Goal: Information Seeking & Learning: Find specific fact

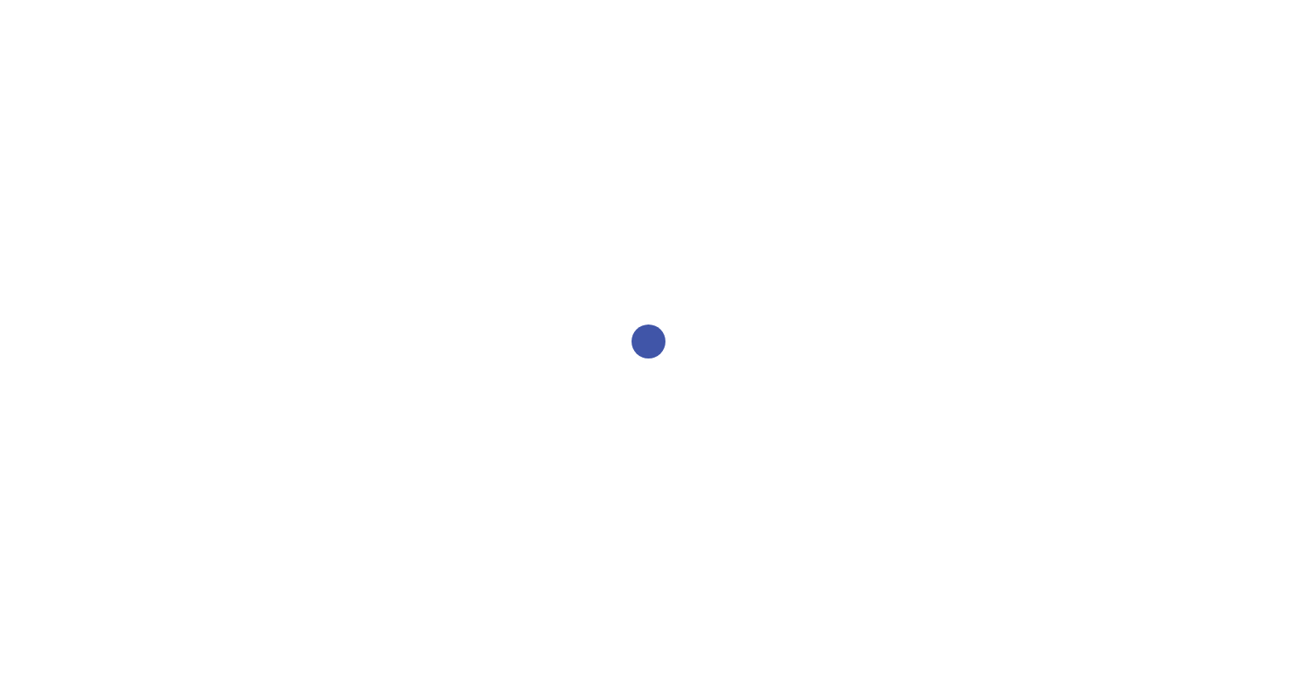
select select "2bed604d-1099-4043-b1bc-2365e8740244"
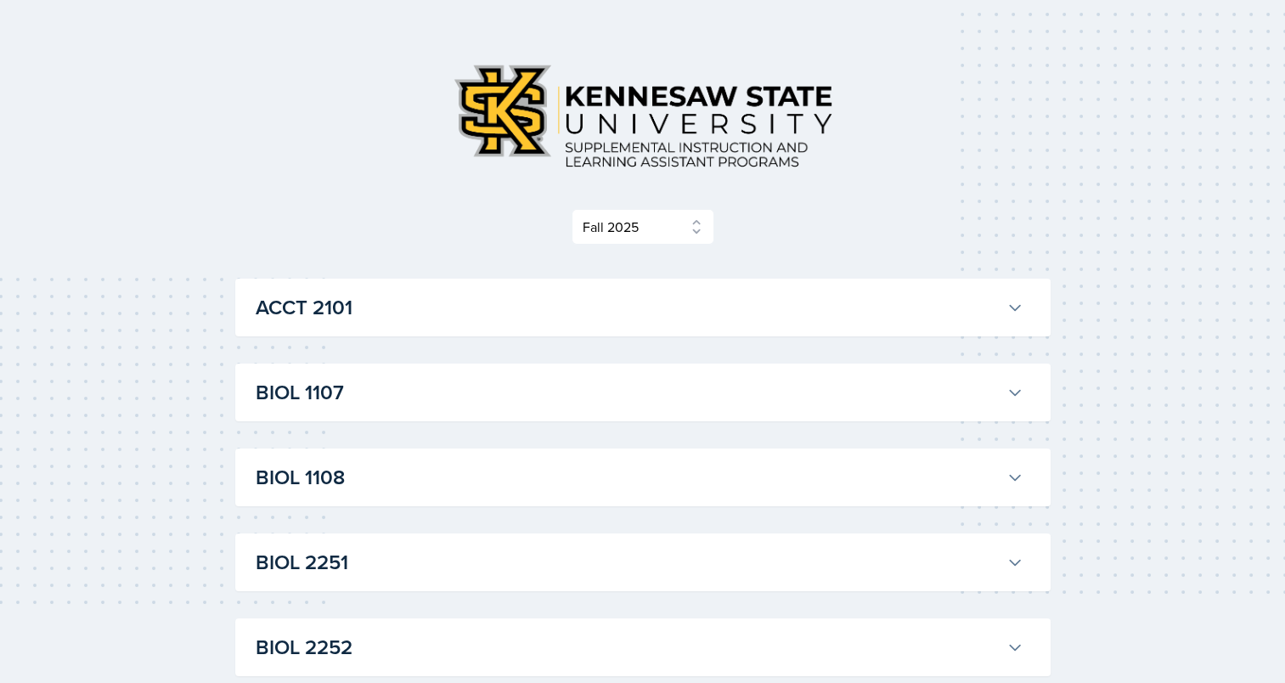
click at [699, 302] on h3 "ACCT 2101" at bounding box center [628, 307] width 744 height 31
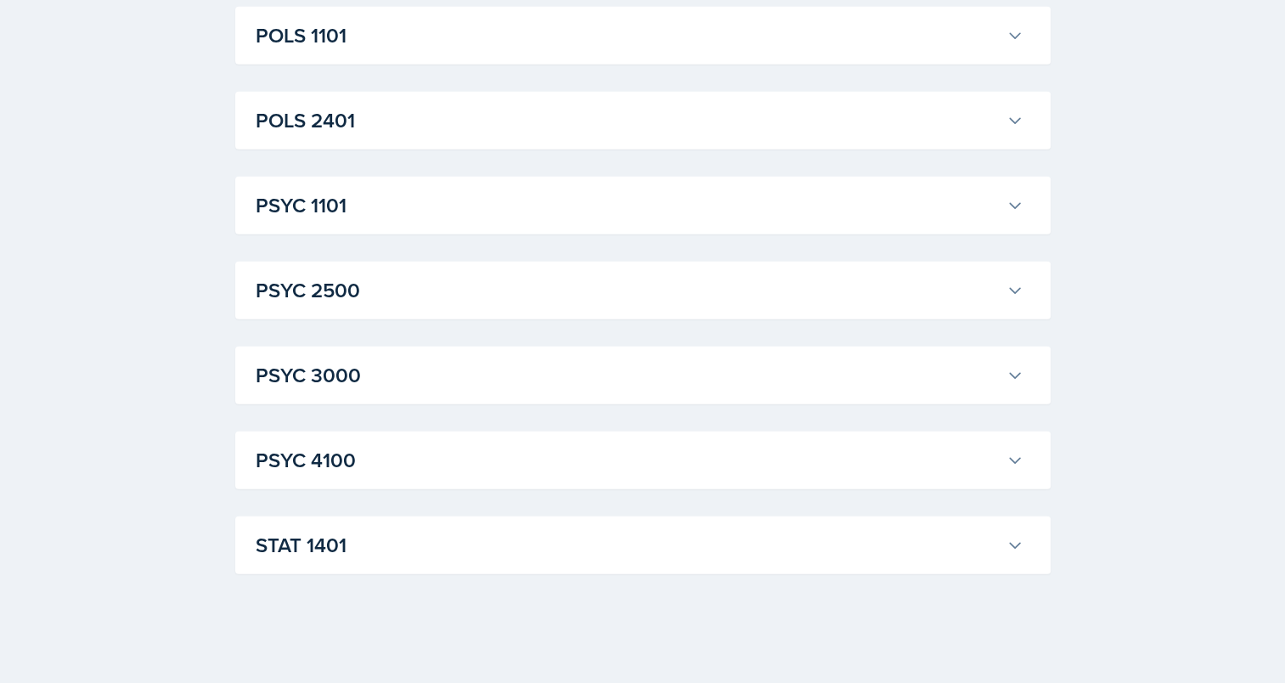
scroll to position [5605, 0]
click at [671, 565] on div "STAT [GEOGRAPHIC_DATA][PERSON_NAME] Professor: [PERSON_NAME] Export to Google C…" at bounding box center [642, 545] width 815 height 58
click at [666, 548] on h3 "STAT 1401" at bounding box center [628, 545] width 744 height 31
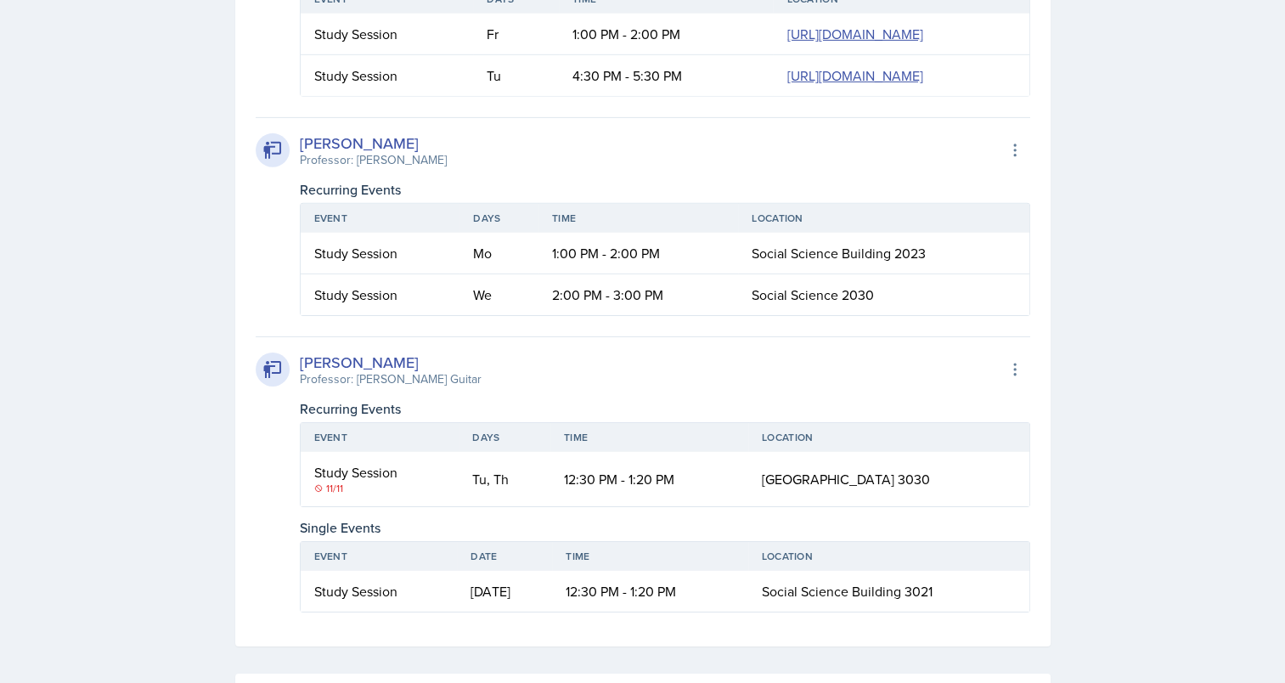
scroll to position [5398, 0]
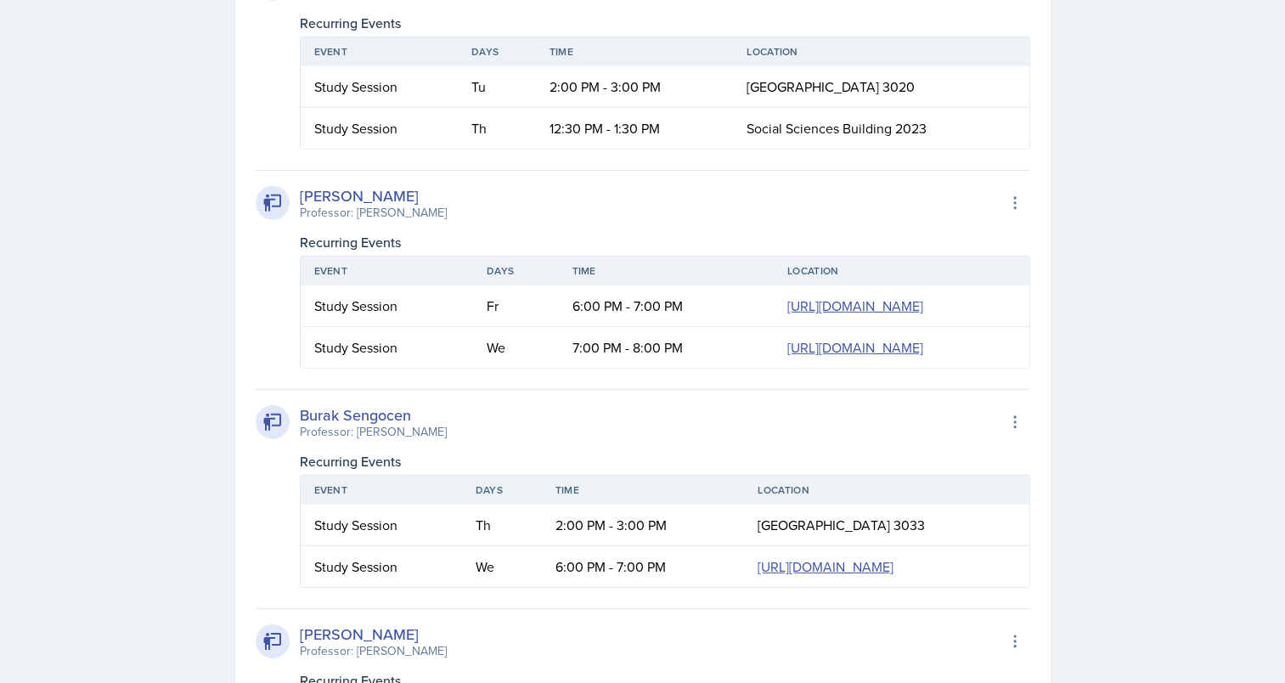
scroll to position [5085, 0]
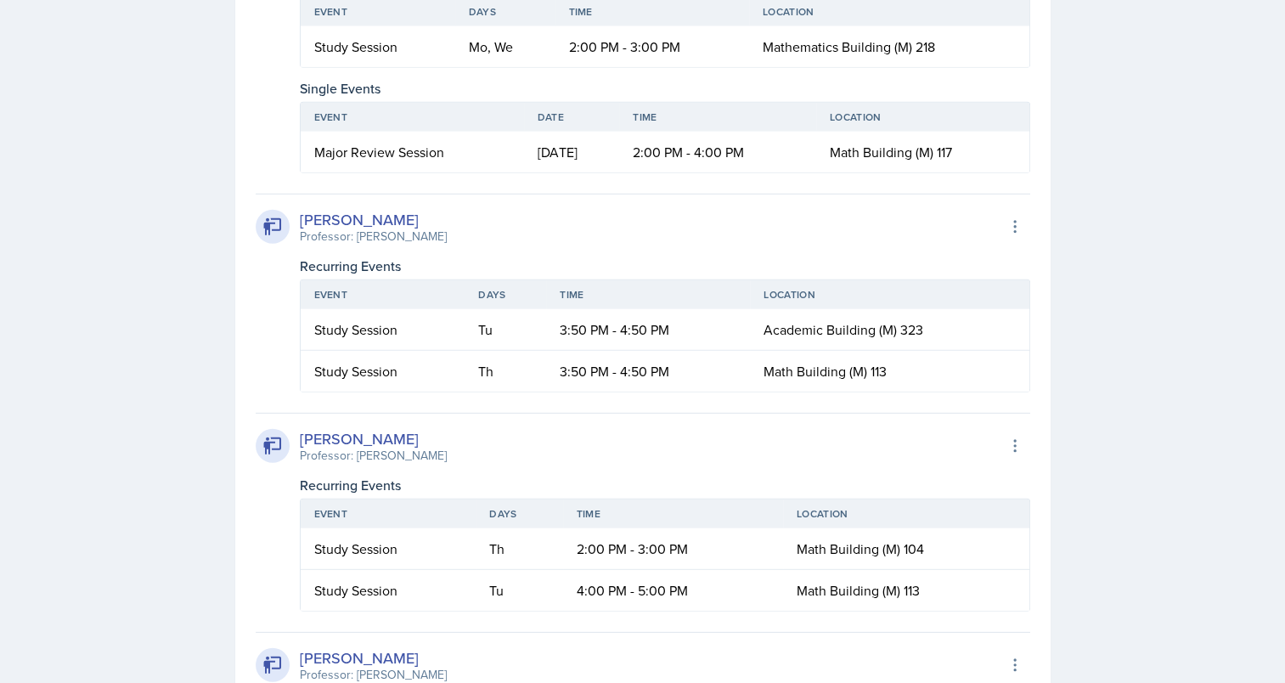
scroll to position [4731, 0]
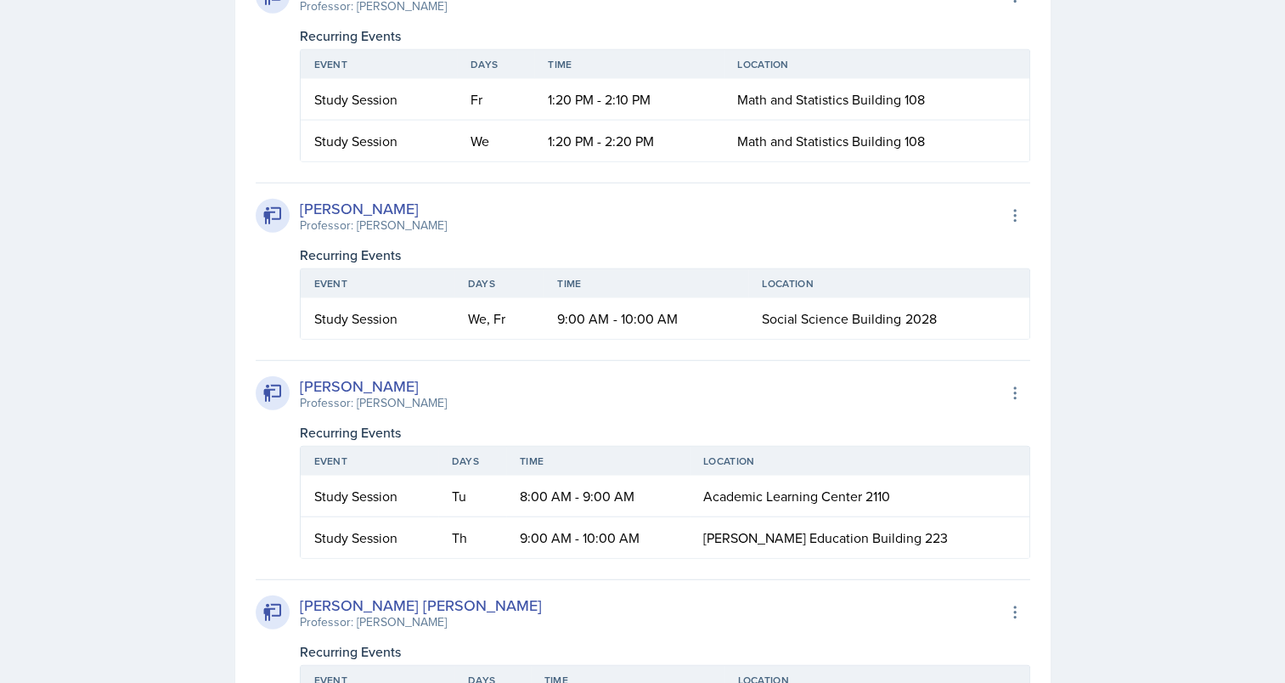
scroll to position [4393, 0]
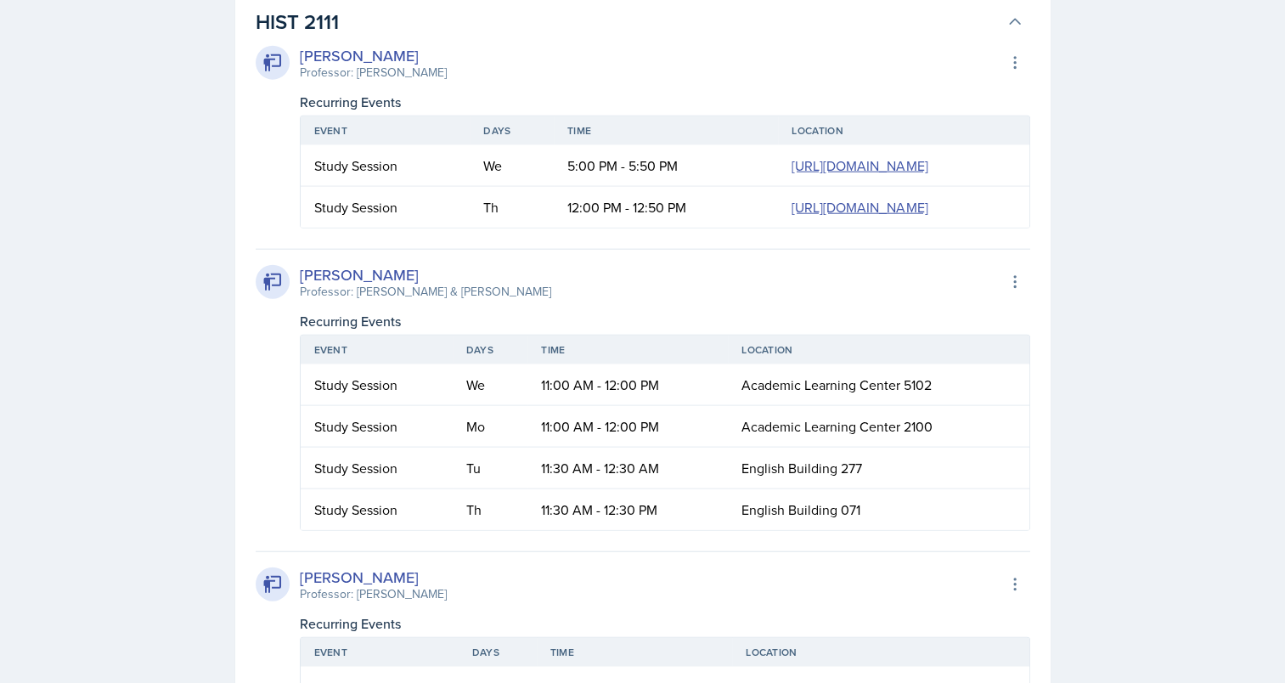
scroll to position [4070, 0]
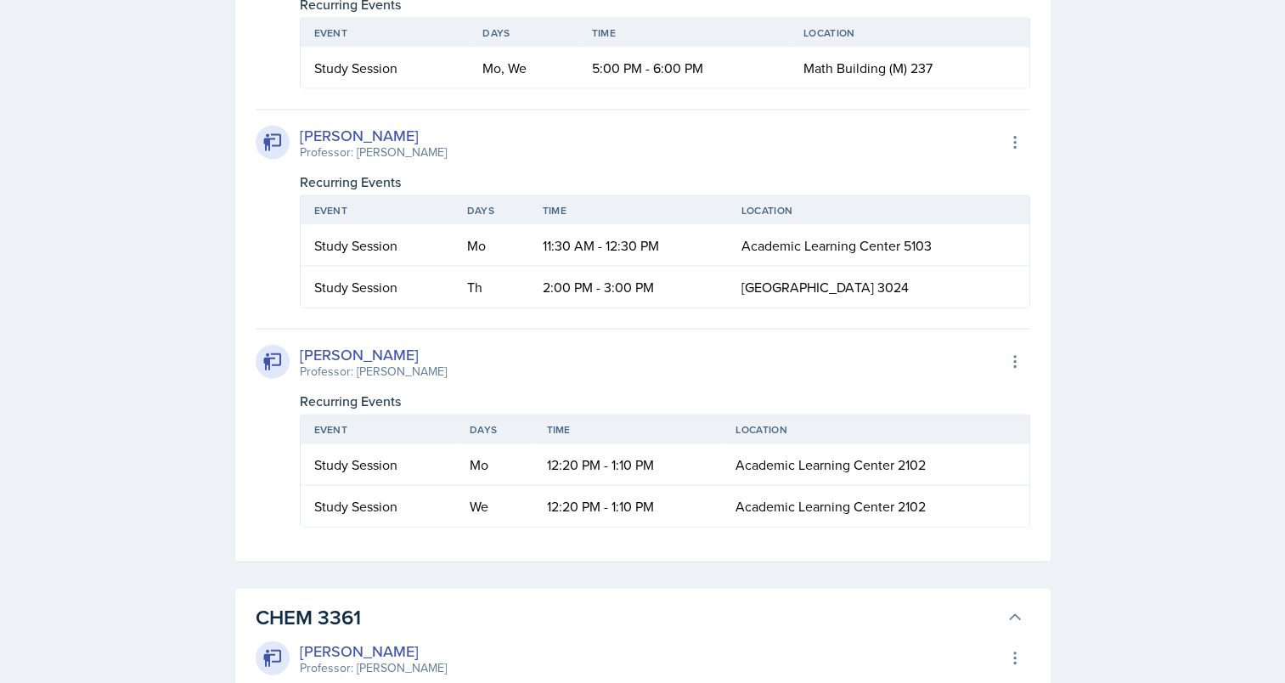
scroll to position [3753, 0]
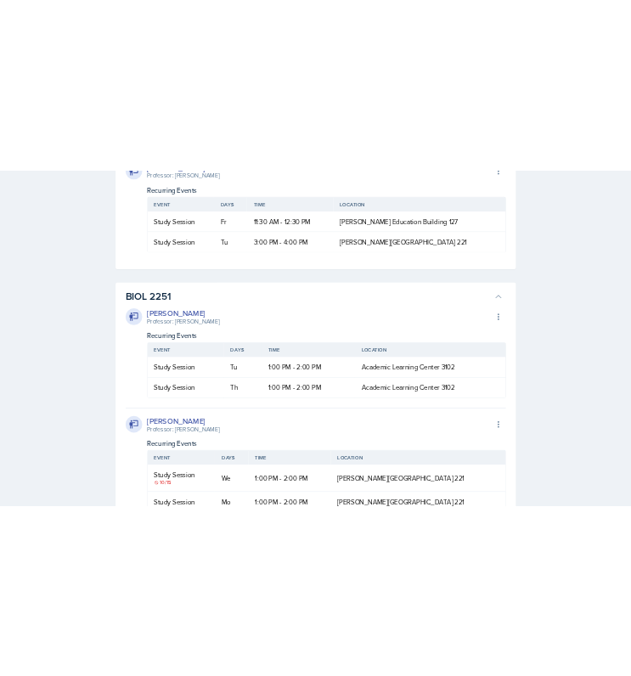
scroll to position [3257, 0]
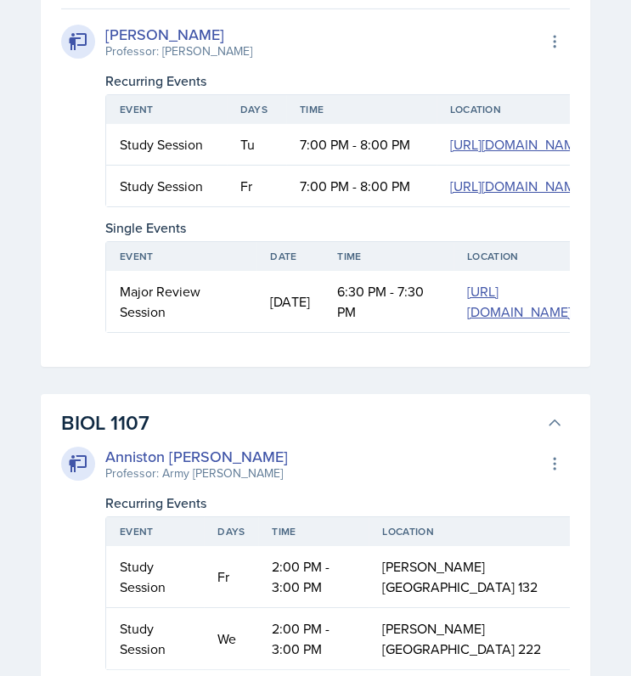
scroll to position [2515, 0]
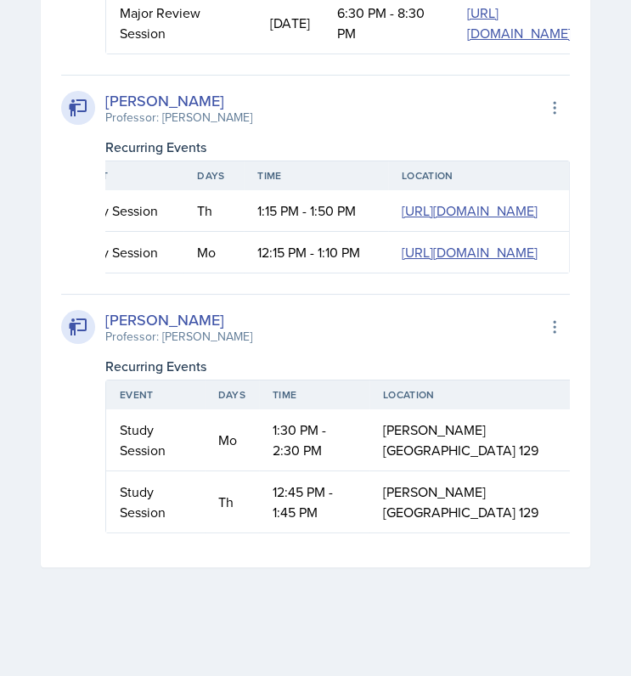
scroll to position [0, 331]
drag, startPoint x: 296, startPoint y: 362, endPoint x: 588, endPoint y: 443, distance: 303.2
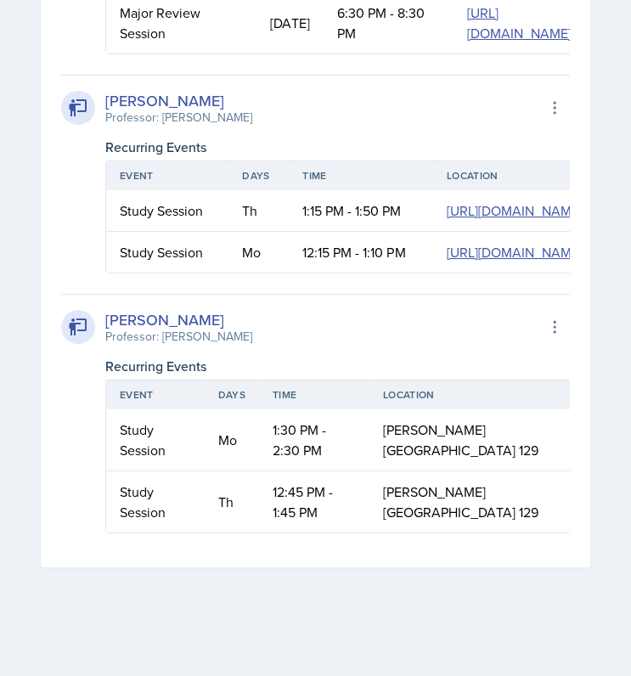
click at [308, 346] on div "[PERSON_NAME] Professor: [PERSON_NAME] Export to Google Calendar" at bounding box center [315, 326] width 509 height 37
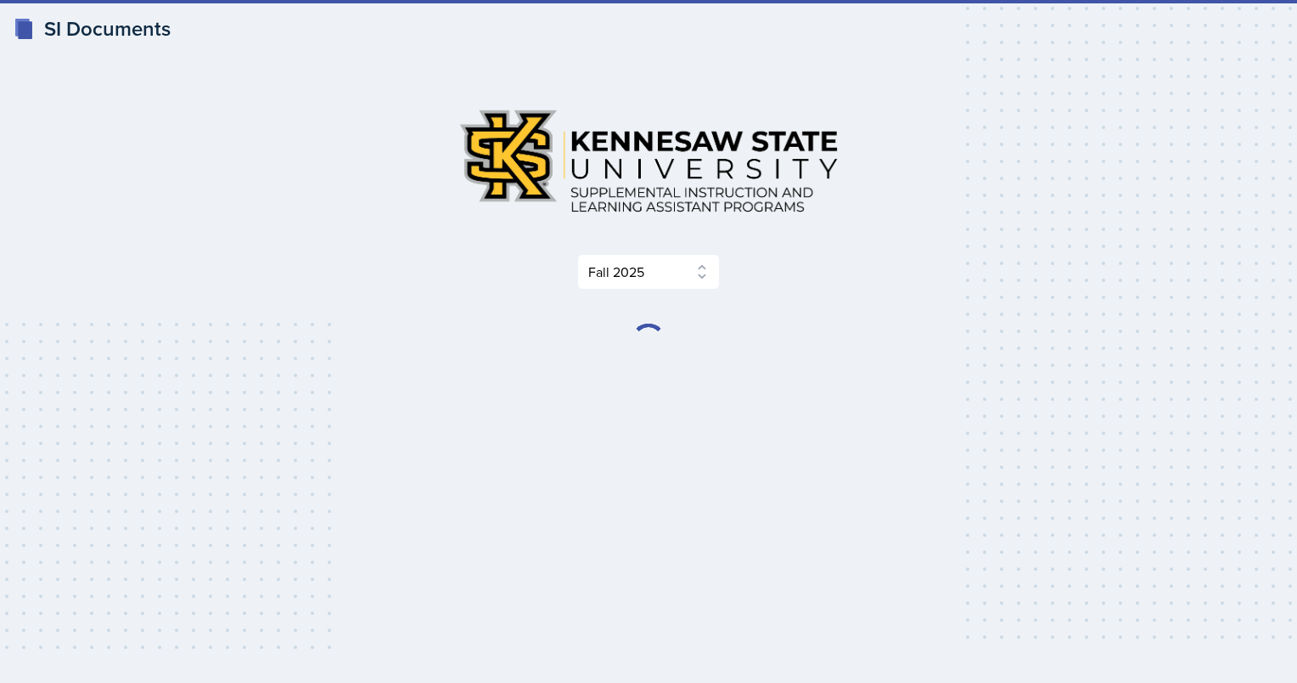
select select "2bed604d-1099-4043-b1bc-2365e8740244"
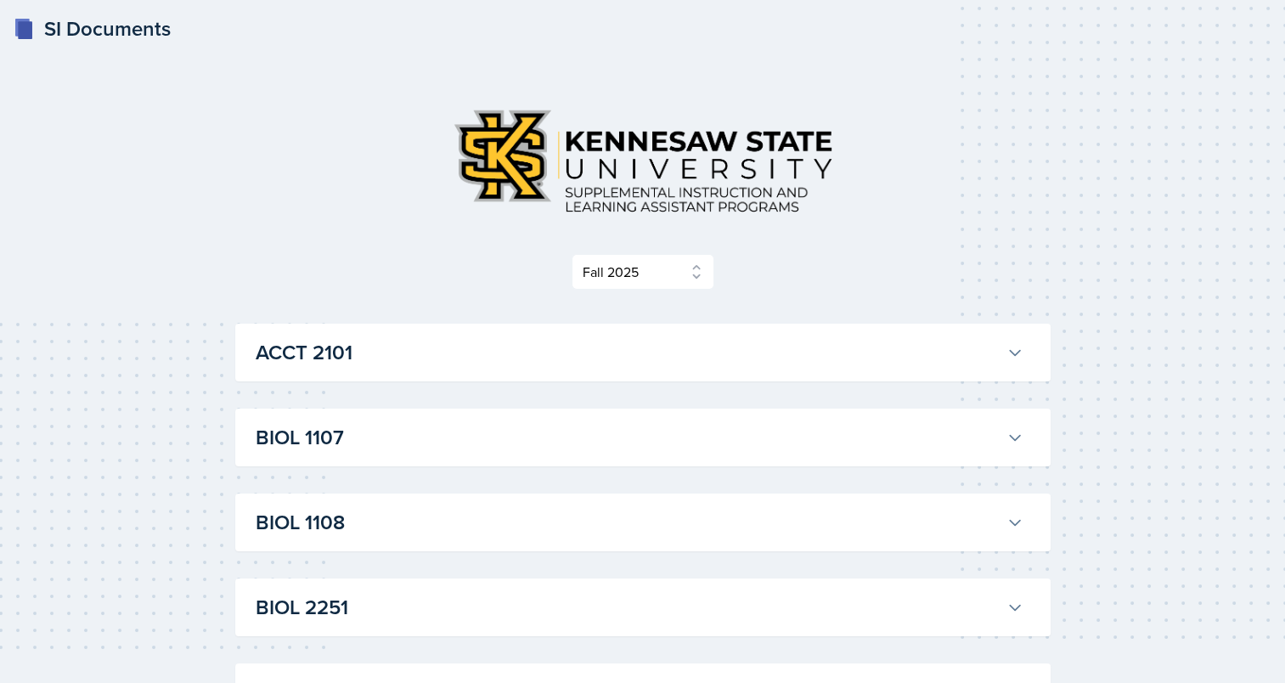
scroll to position [1030, 0]
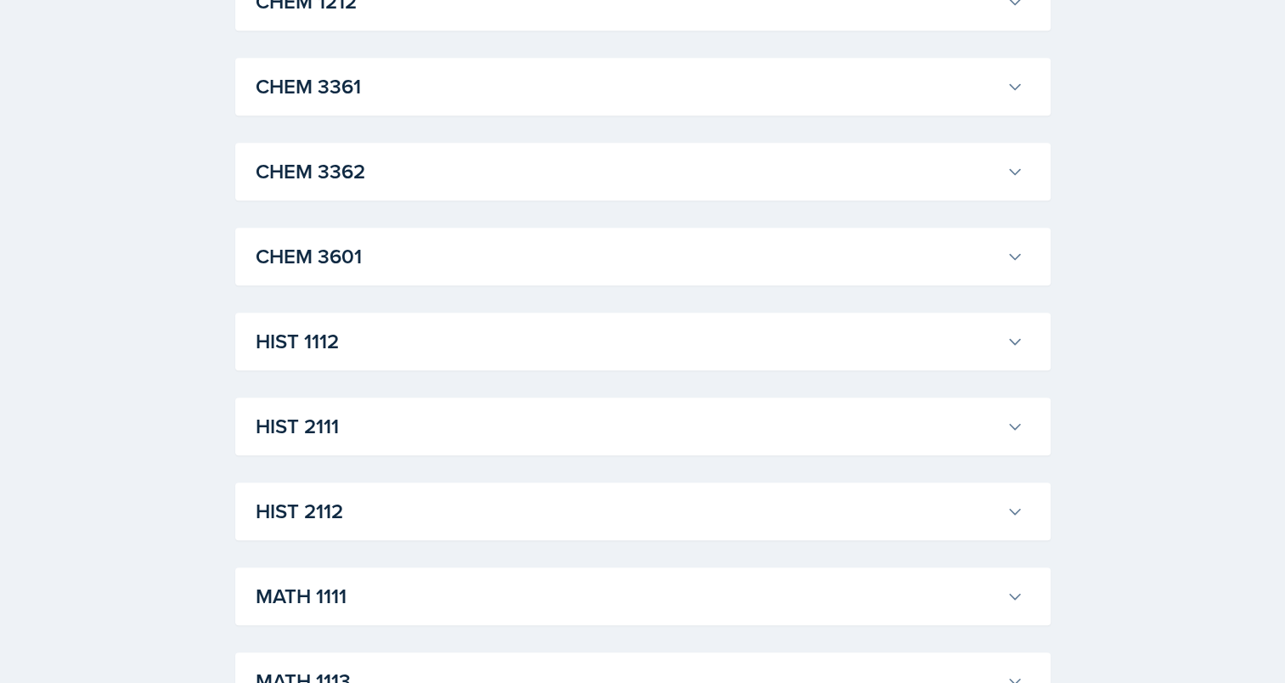
click at [410, 348] on h3 "HIST 1112" at bounding box center [628, 341] width 744 height 31
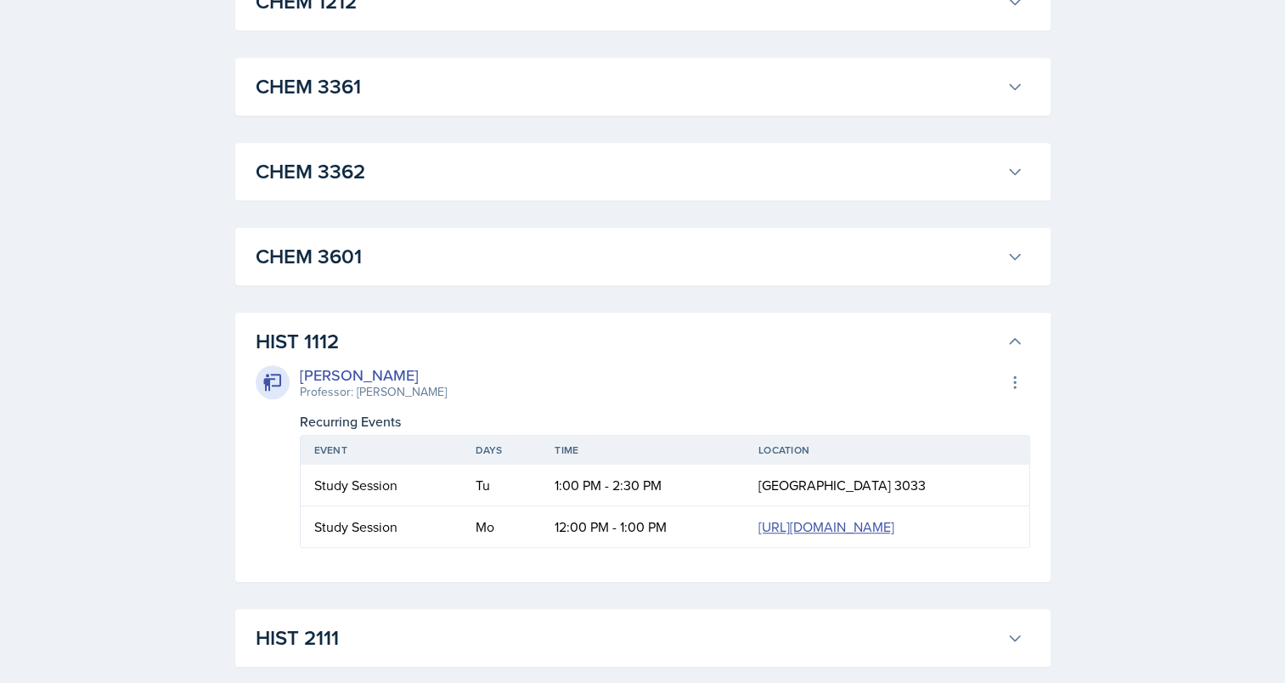
scroll to position [1391, 0]
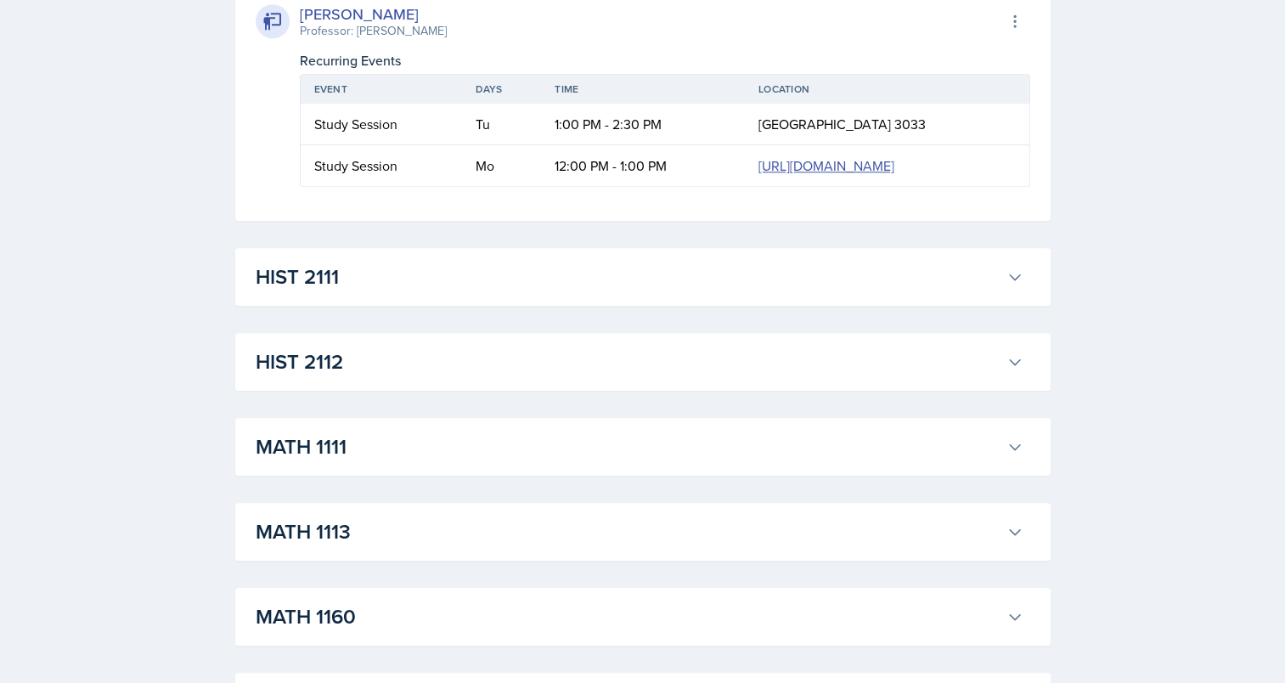
click at [406, 295] on button "HIST 2111" at bounding box center [639, 276] width 774 height 37
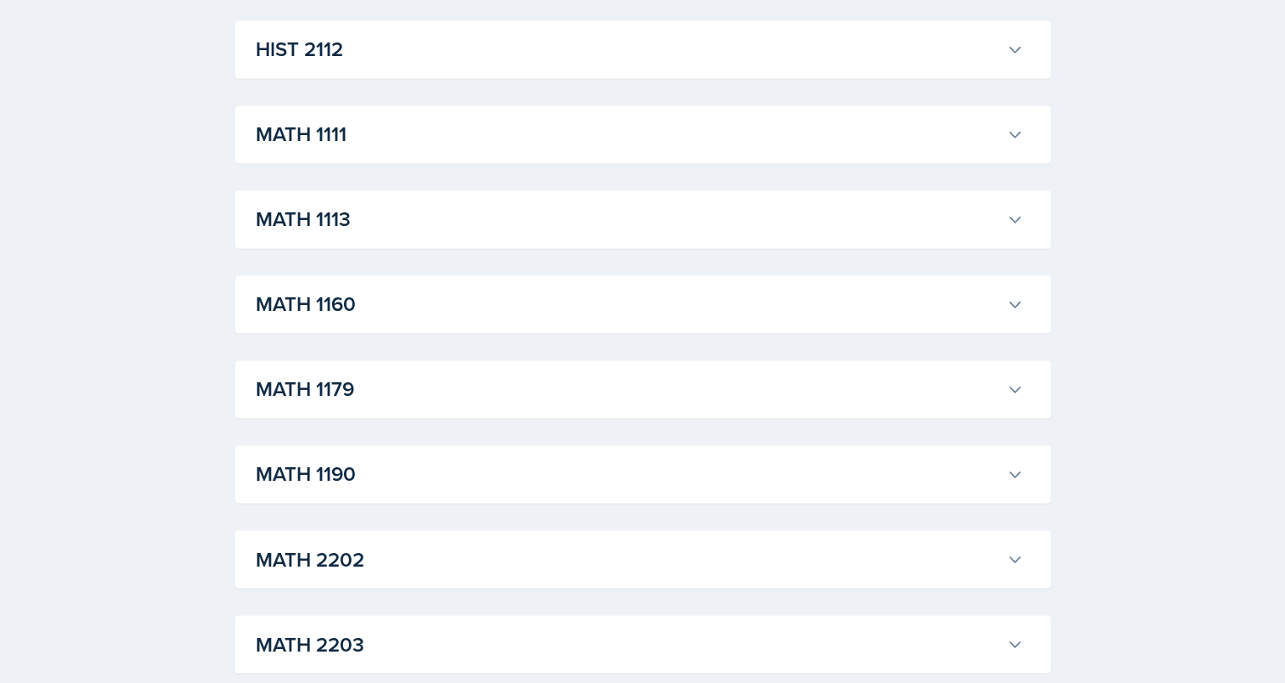
scroll to position [2656, 0]
click at [329, 76] on div "HIST 2112 Tanner Deckard Professor: Irene Way Export to Google Calendar Recurri…" at bounding box center [642, 48] width 815 height 58
click at [308, 63] on h3 "HIST 2112" at bounding box center [628, 47] width 744 height 31
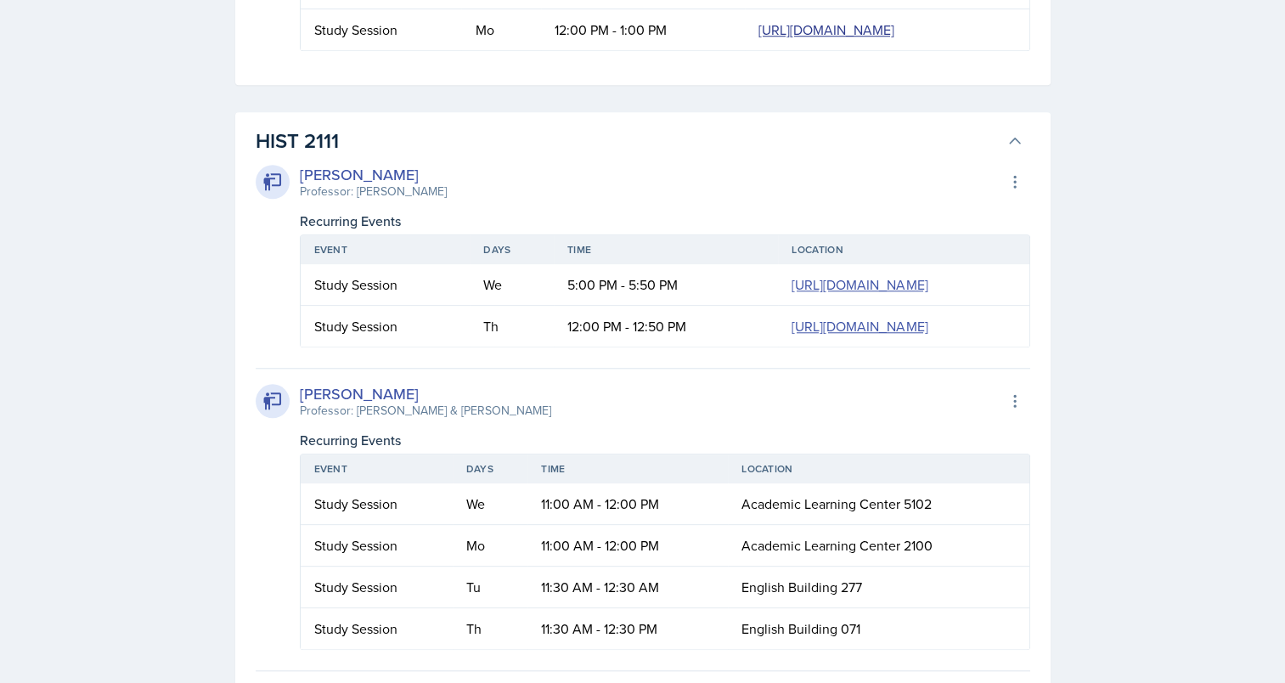
scroll to position [4563, 0]
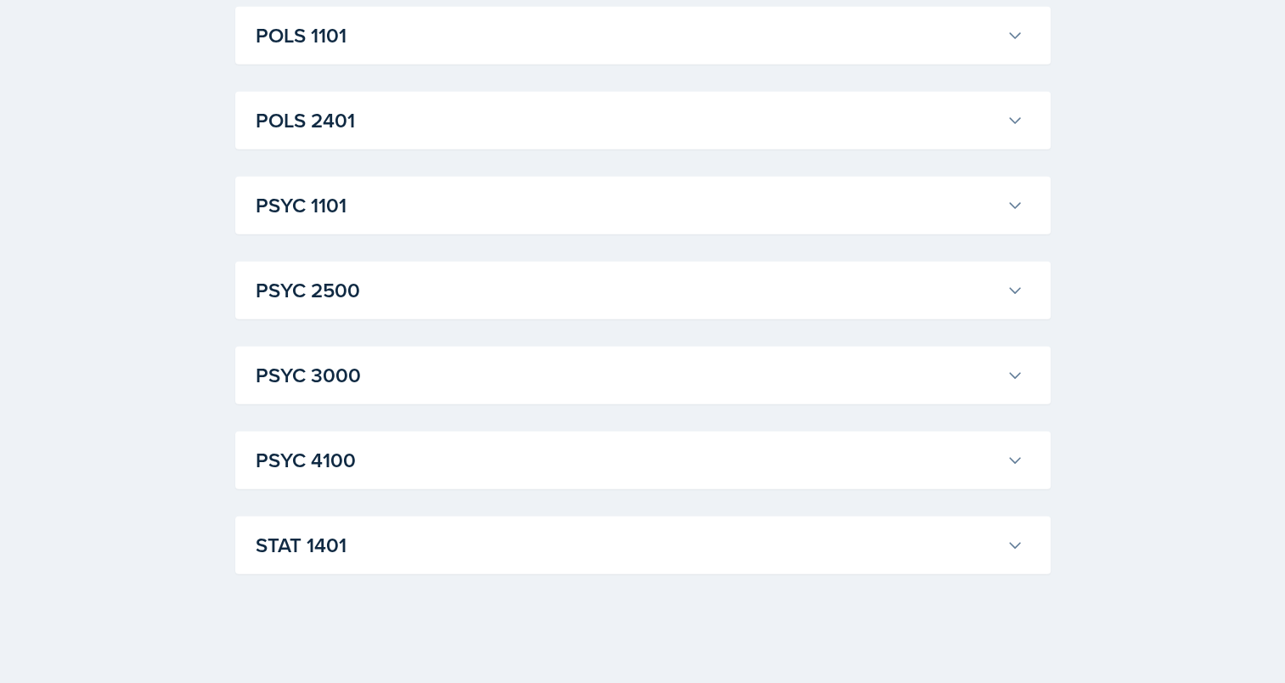
click at [568, 523] on div "STAT [GEOGRAPHIC_DATA][PERSON_NAME] Professor: [PERSON_NAME] Export to Google C…" at bounding box center [642, 545] width 815 height 58
click at [394, 542] on h3 "STAT 1401" at bounding box center [628, 545] width 744 height 31
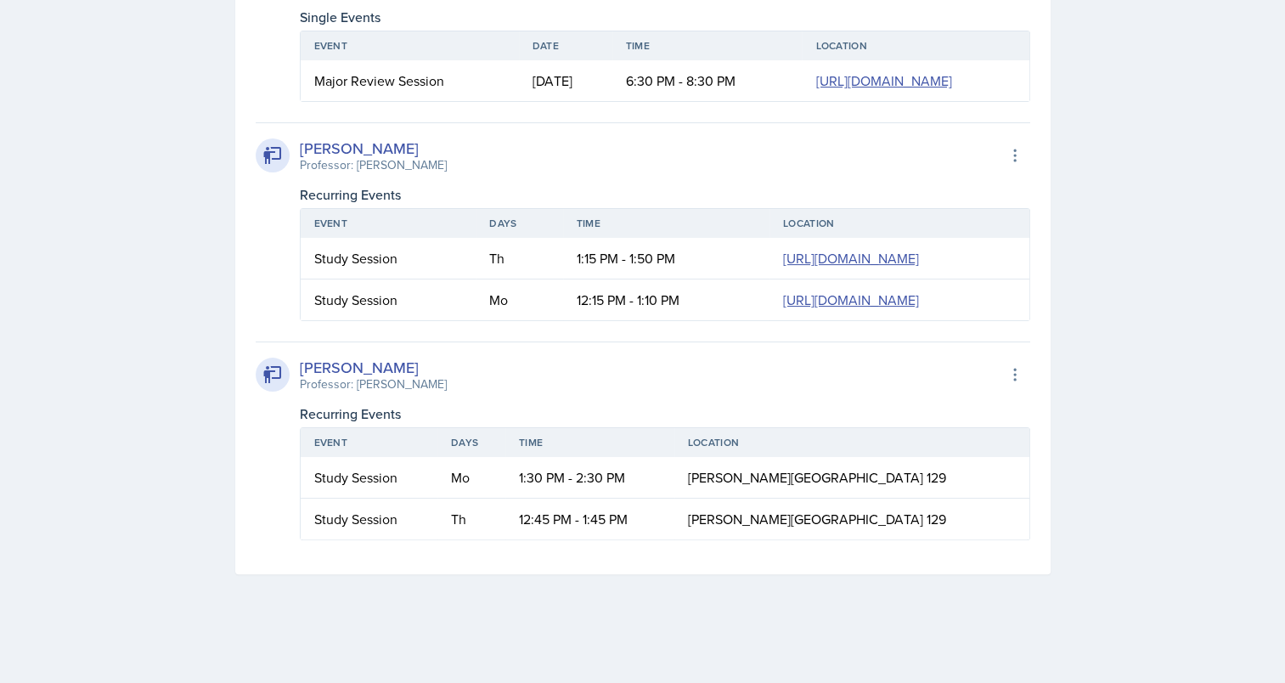
scroll to position [0, 65]
drag, startPoint x: 492, startPoint y: 255, endPoint x: 1016, endPoint y: 323, distance: 528.2
click at [1016, 279] on td "[URL][DOMAIN_NAME]" at bounding box center [899, 259] width 260 height 42
copy link "[URL][DOMAIN_NAME]"
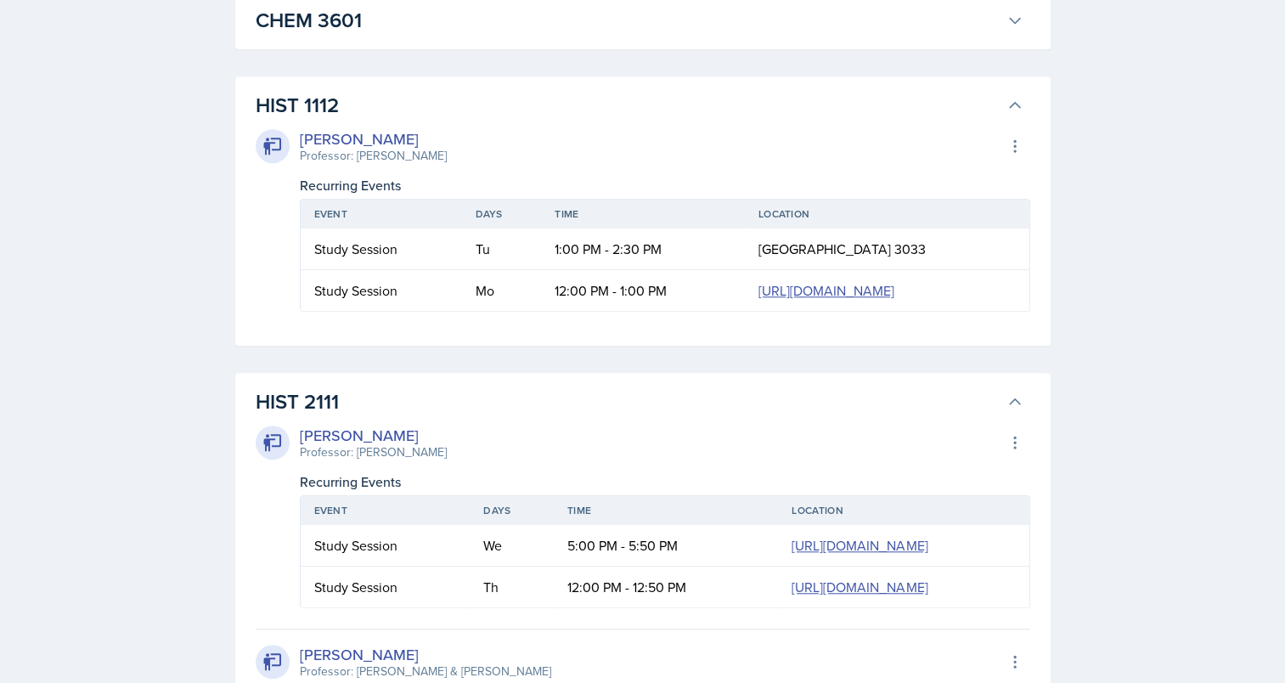
scroll to position [0, 59]
drag, startPoint x: 492, startPoint y: 338, endPoint x: 1094, endPoint y: 418, distance: 607.2
copy table "Event Days Time Location Study Session Tu 1:00 PM - 2:30 PM Social Sciences Bui…"
